Goal: Use online tool/utility: Utilize a website feature to perform a specific function

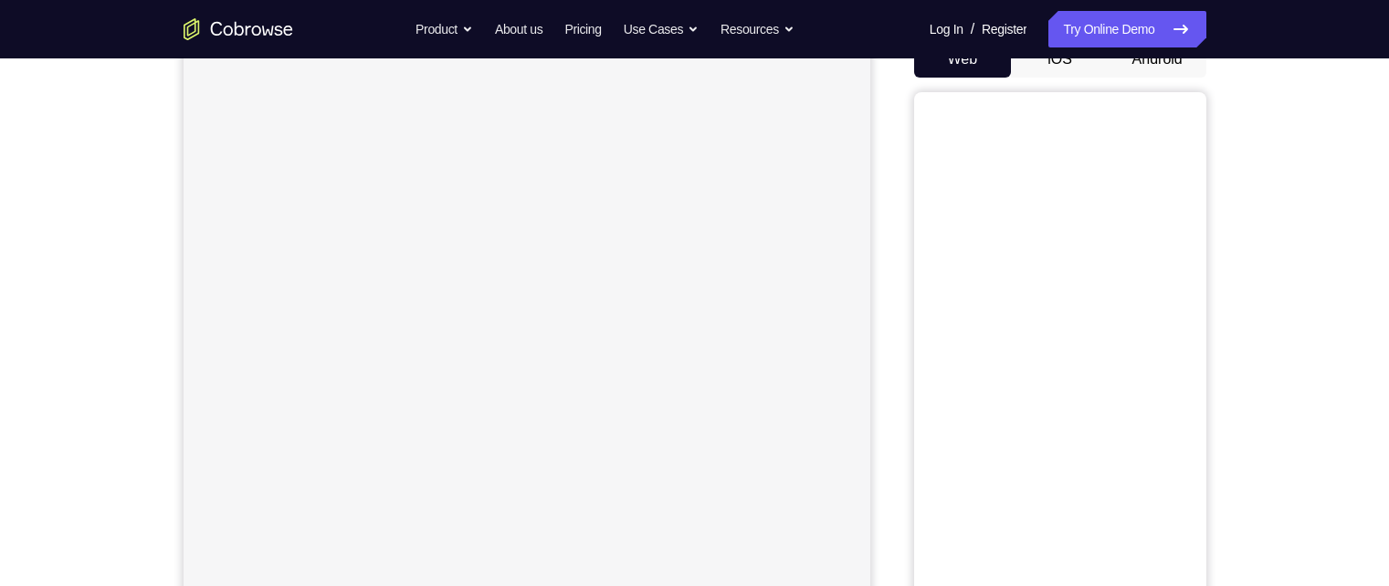
scroll to position [116, 0]
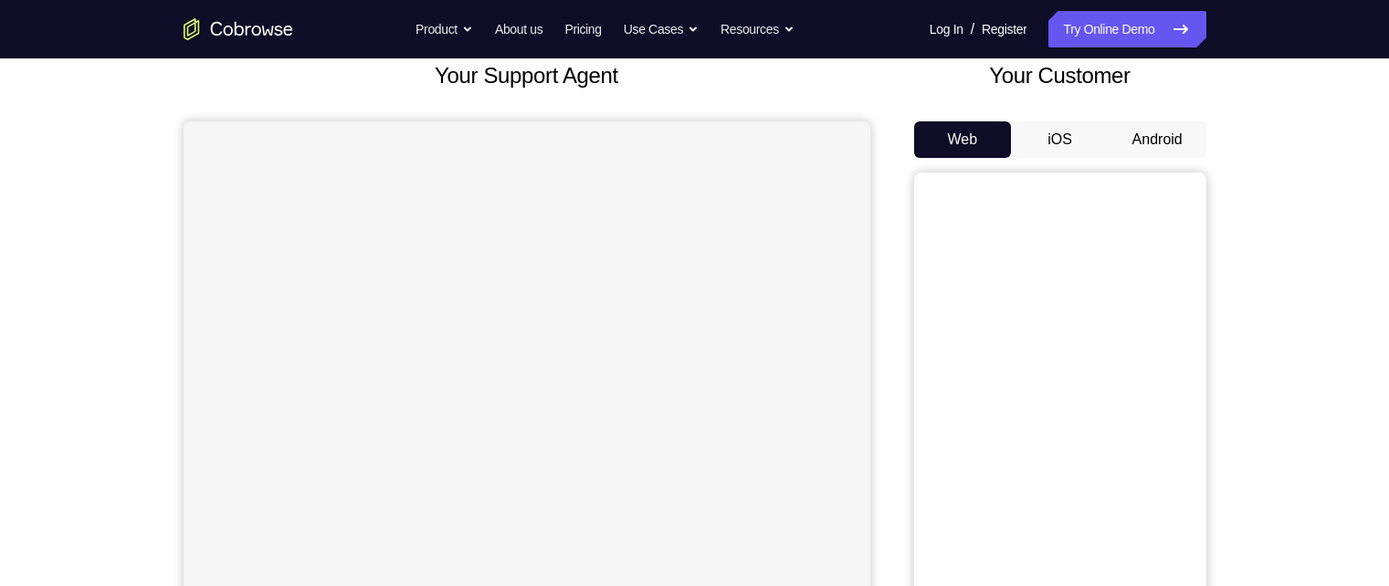
click at [1184, 139] on button "Android" at bounding box center [1158, 139] width 98 height 37
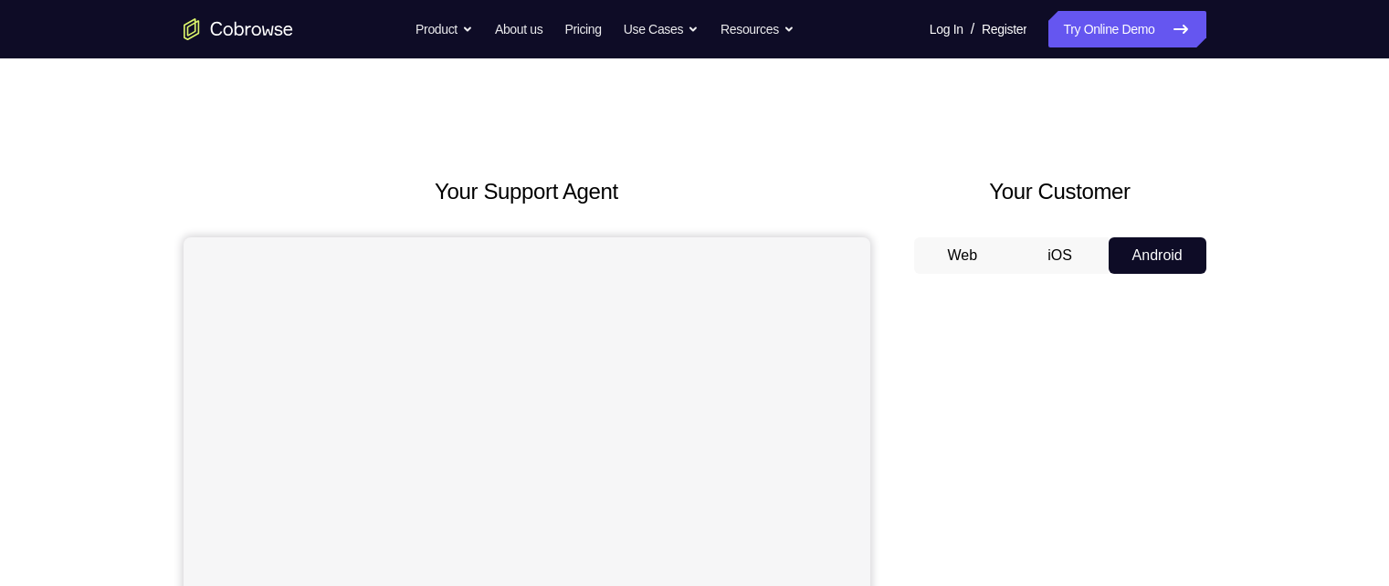
scroll to position [0, 0]
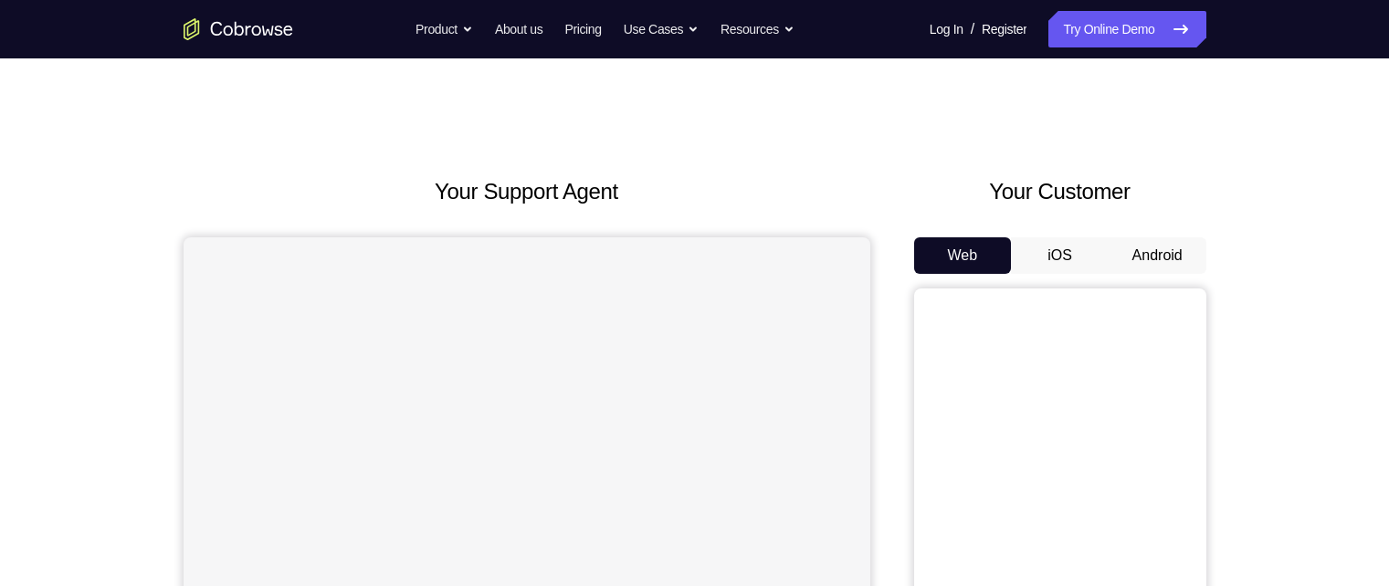
click at [1169, 243] on button "Android" at bounding box center [1158, 255] width 98 height 37
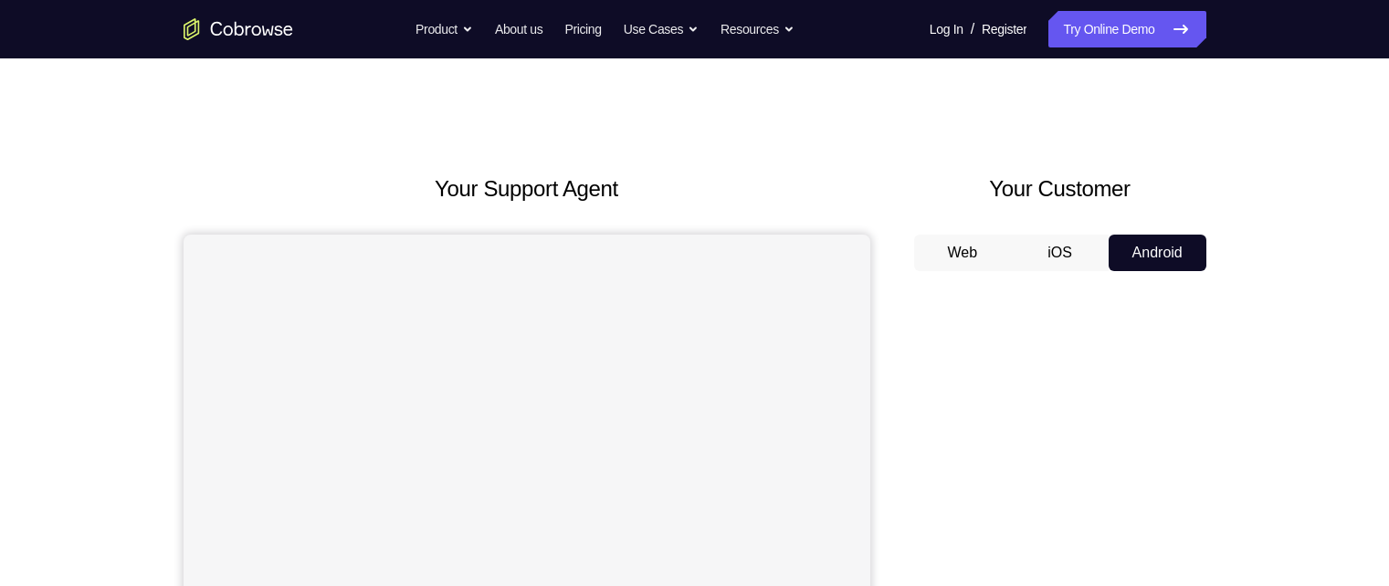
scroll to position [2, 0]
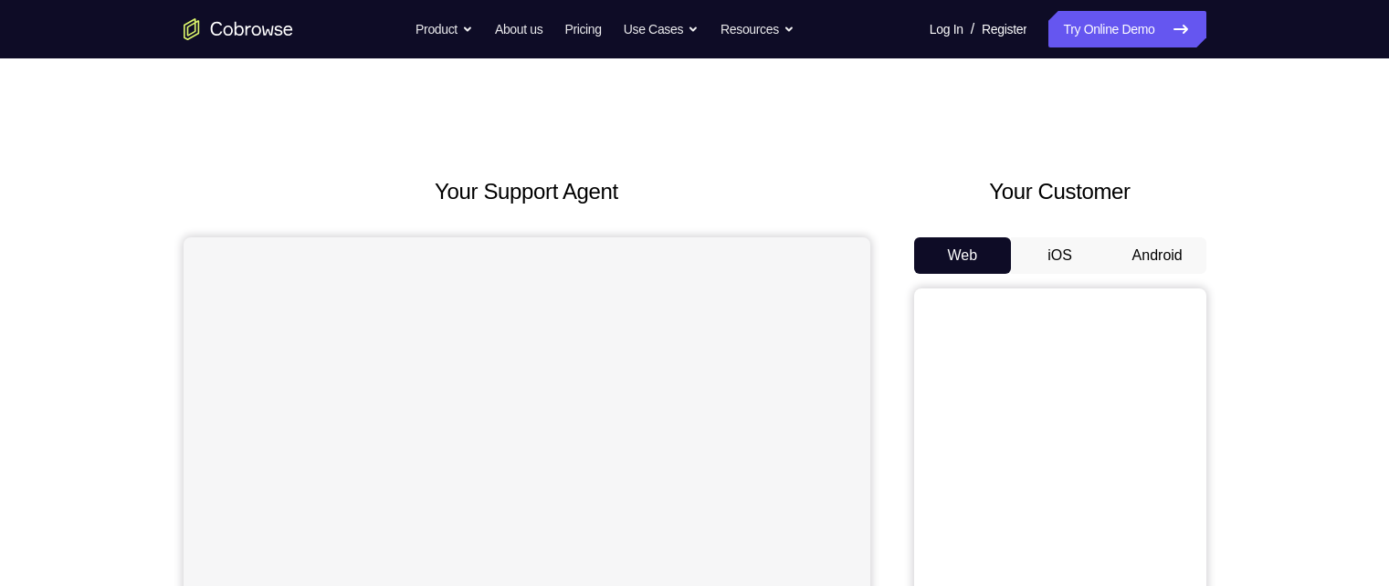
click at [1175, 262] on button "Android" at bounding box center [1158, 255] width 98 height 37
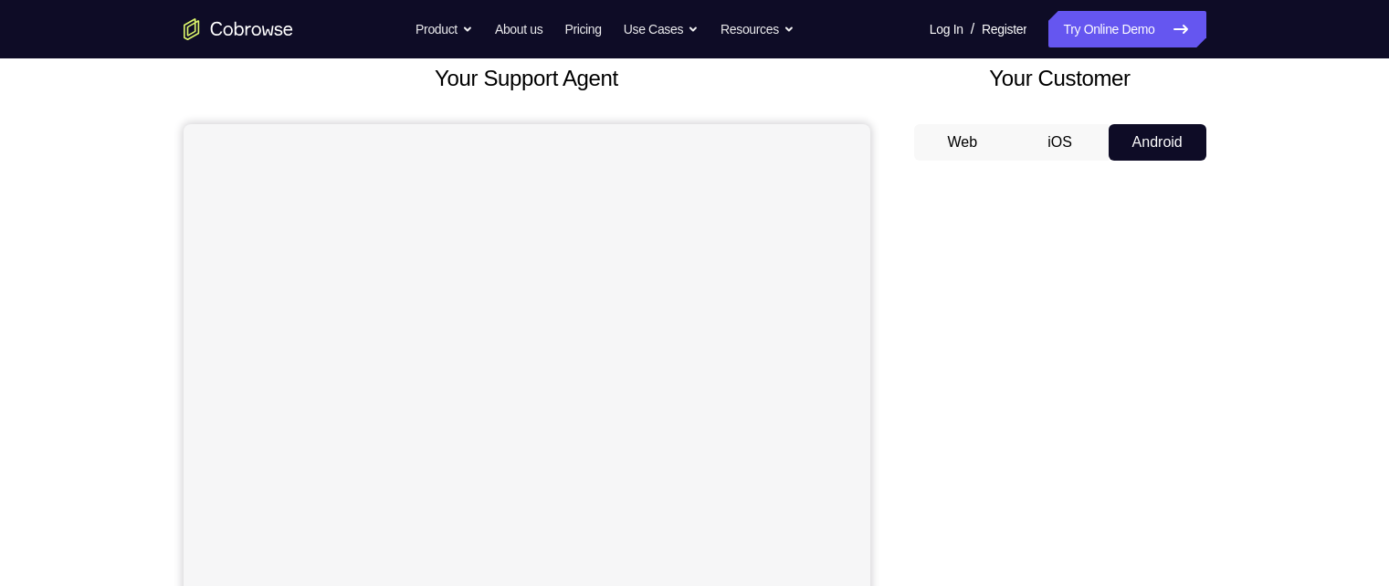
scroll to position [113, 0]
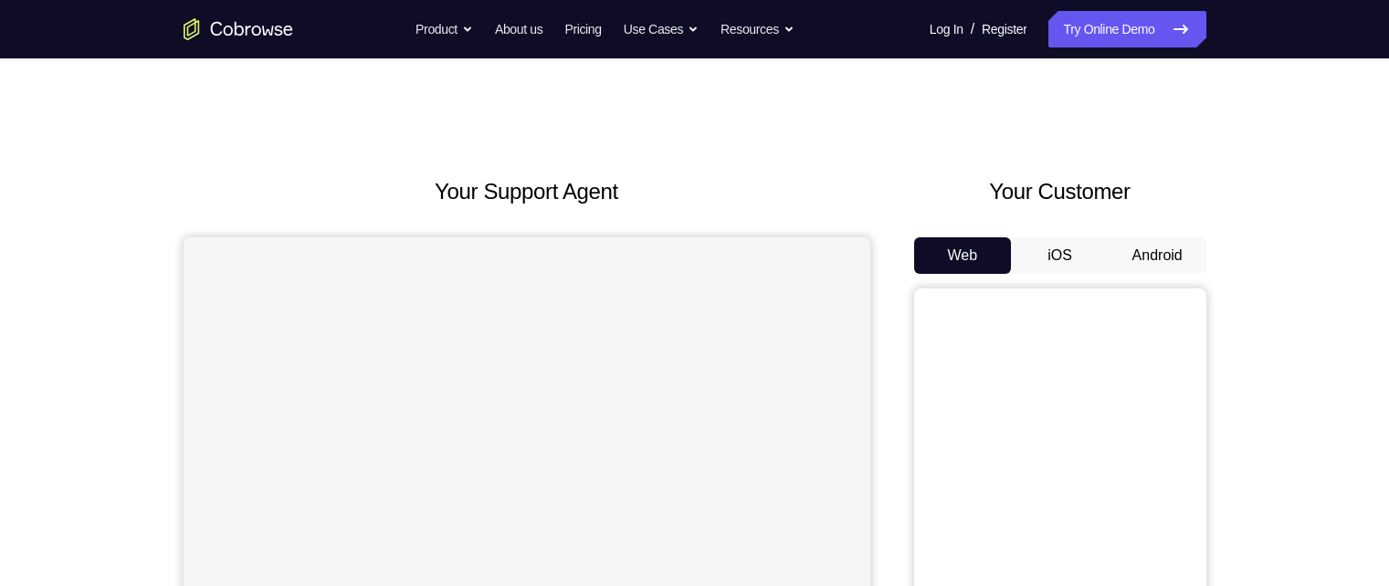
click at [1165, 251] on button "Android" at bounding box center [1158, 255] width 98 height 37
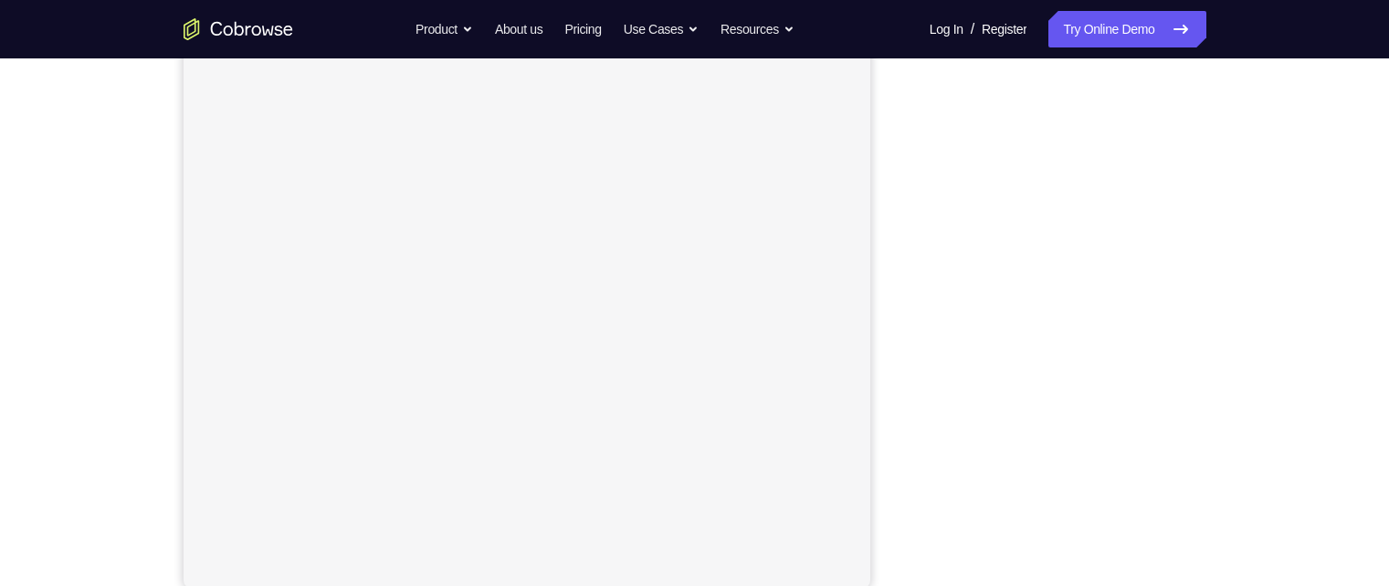
scroll to position [262, 0]
